Goal: Information Seeking & Learning: Learn about a topic

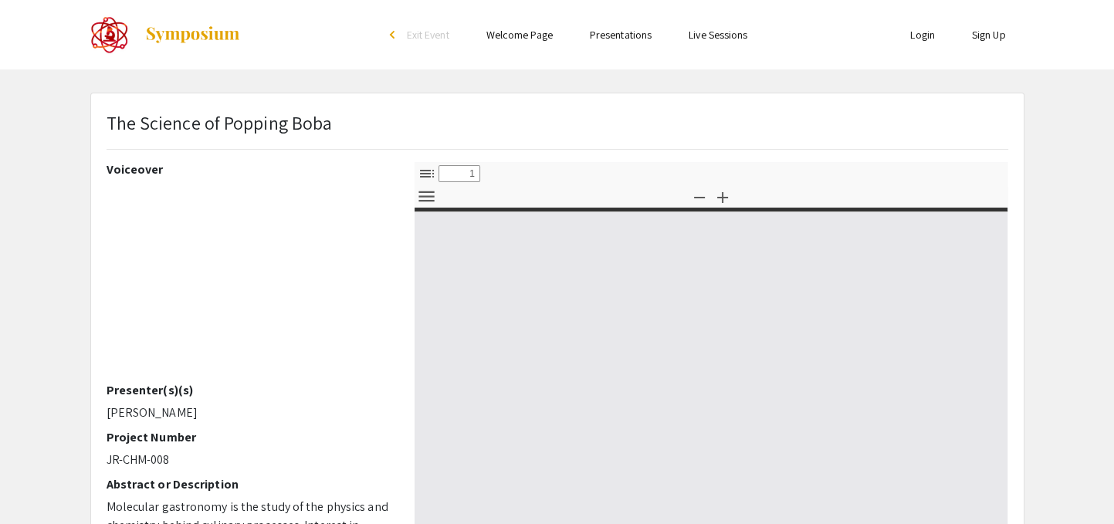
select select "custom"
type input "0"
select select "custom"
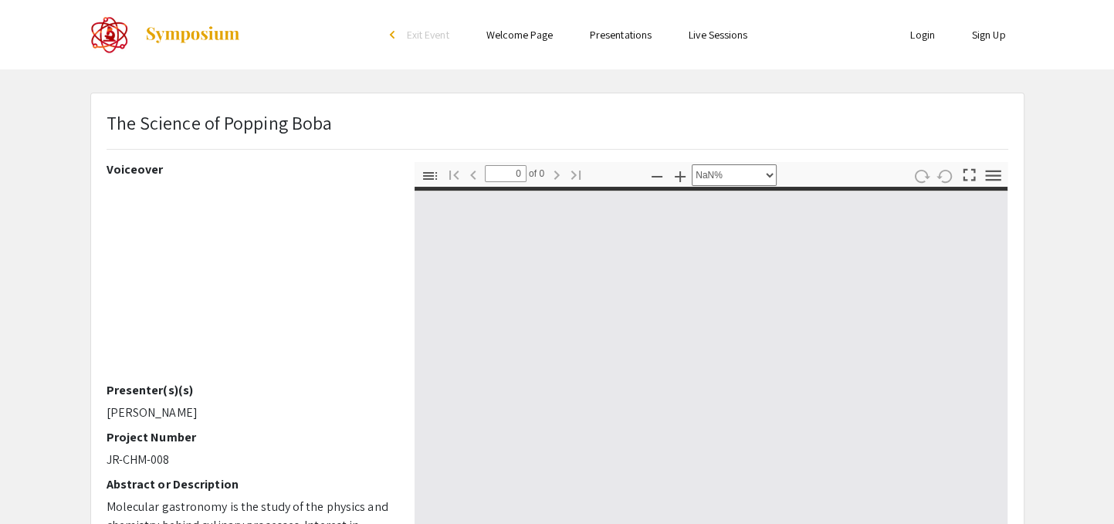
type input "1"
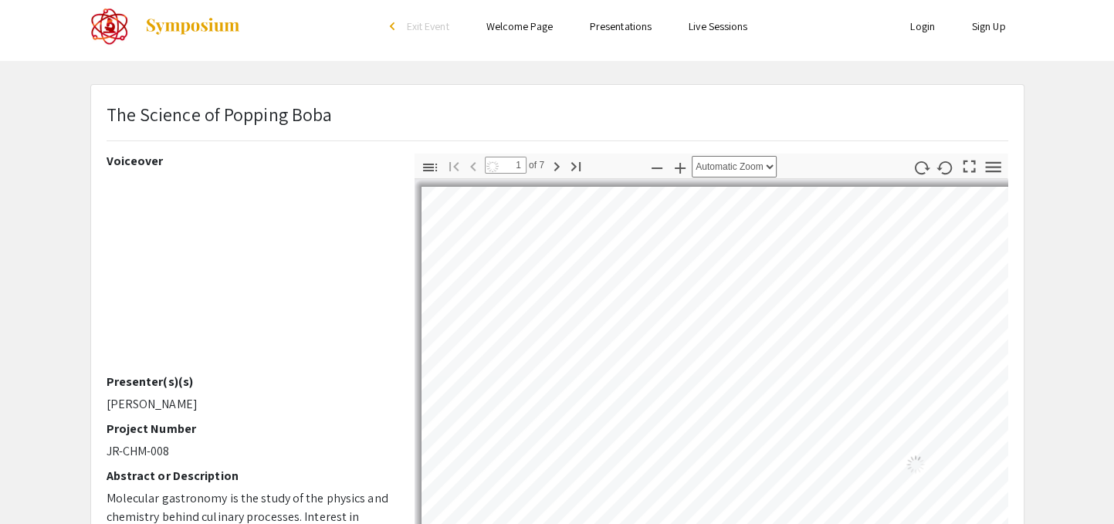
scroll to position [31, 0]
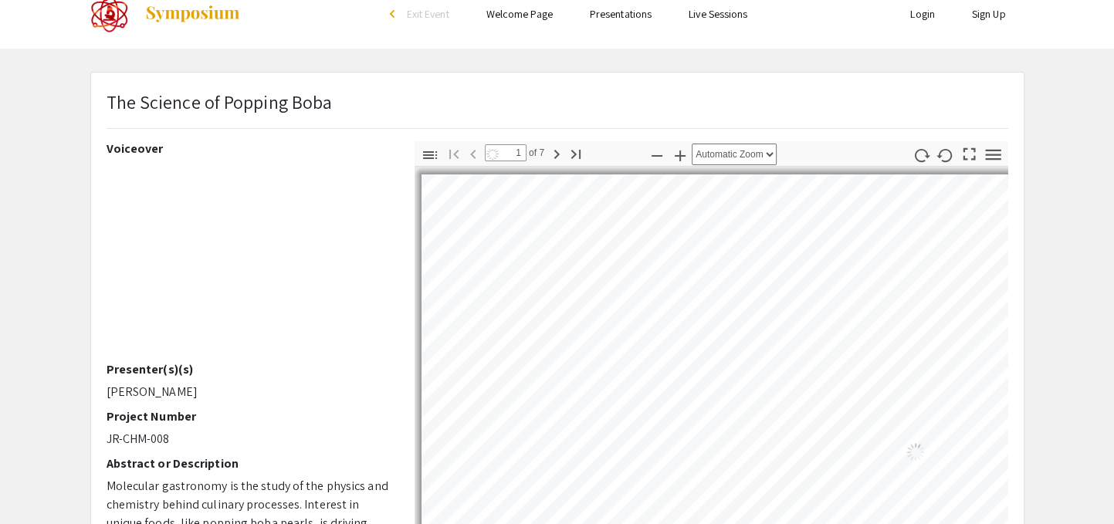
select select "auto"
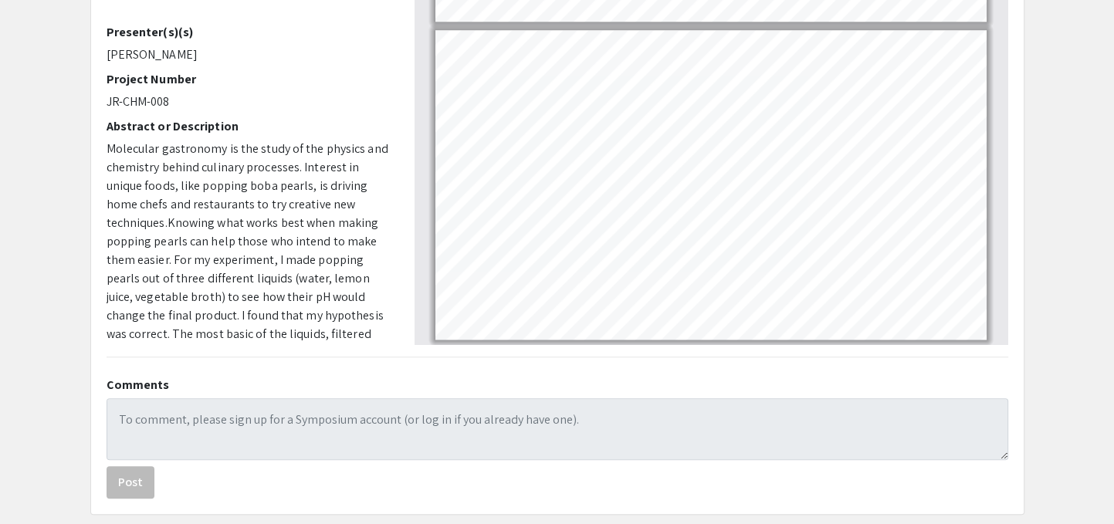
scroll to position [359, 0]
type input "6"
select select "custom"
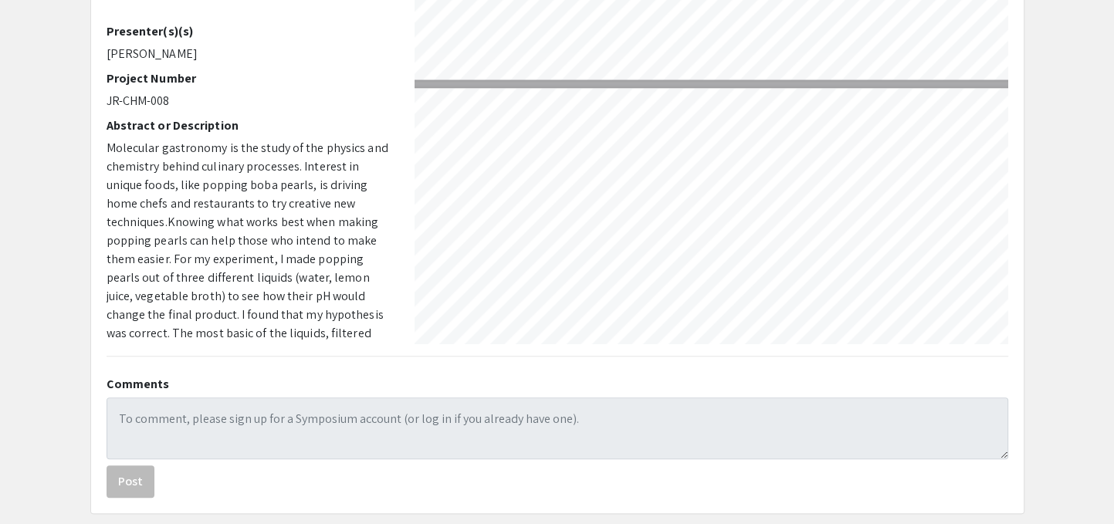
scroll to position [2131, 7]
type input "7"
select select "custom"
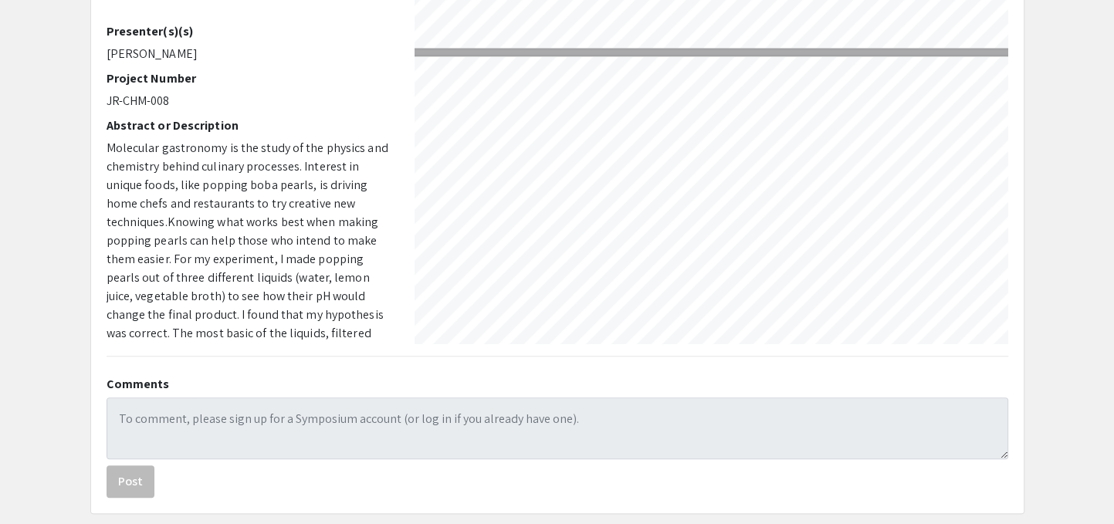
scroll to position [2162, 7]
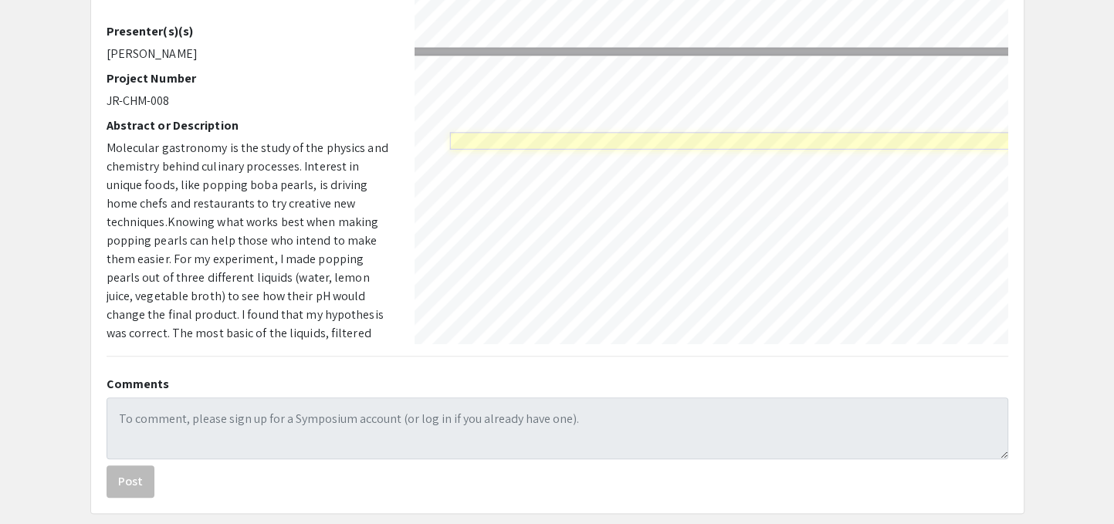
click at [570, 143] on link "Page 7" at bounding box center [747, 140] width 596 height 17
